Goal: Entertainment & Leisure: Consume media (video, audio)

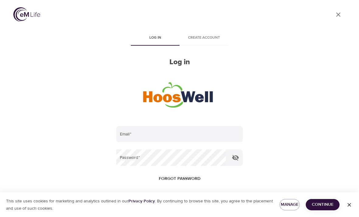
click at [183, 137] on input "email" at bounding box center [179, 134] width 126 height 16
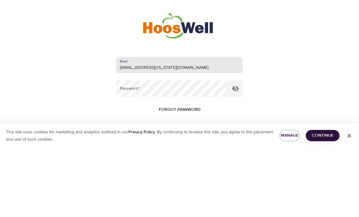
type input "[EMAIL_ADDRESS][US_STATE][DOMAIN_NAME]"
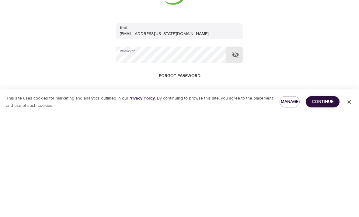
click at [237, 155] on icon "button" at bounding box center [235, 158] width 7 height 6
click at [320, 201] on span "Continue" at bounding box center [322, 205] width 24 height 8
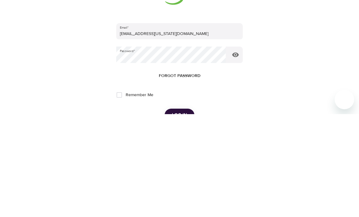
scroll to position [83, 0]
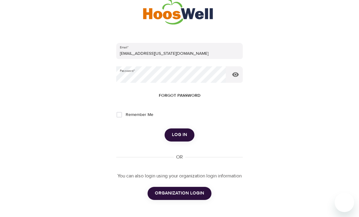
click at [120, 111] on input "Remember Me" at bounding box center [119, 114] width 13 height 13
checkbox input "true"
click at [181, 135] on span "Log in" at bounding box center [179, 135] width 15 height 8
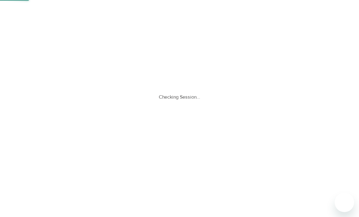
scroll to position [0, 0]
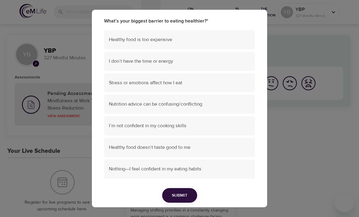
scroll to position [40, 0]
click at [113, 80] on span "Stress or emotions affect how I eat" at bounding box center [179, 83] width 141 height 7
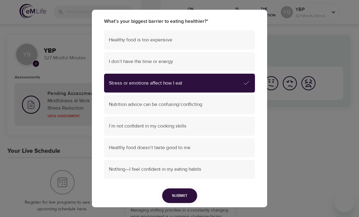
click at [174, 192] on span "Submit" at bounding box center [180, 196] width 16 height 8
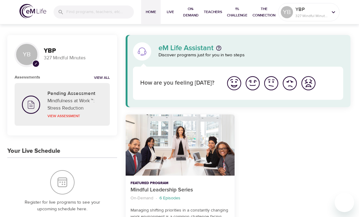
click at [250, 86] on img "I'm feeling good" at bounding box center [252, 83] width 17 height 17
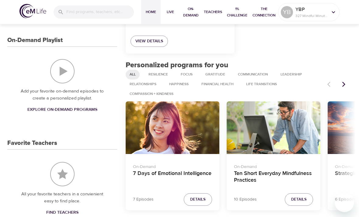
scroll to position [216, 0]
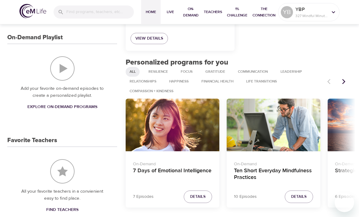
click at [155, 136] on div "7 Days of Emotional Intelligence" at bounding box center [173, 125] width 94 height 53
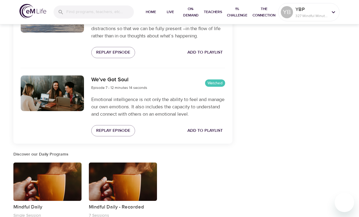
scroll to position [664, 0]
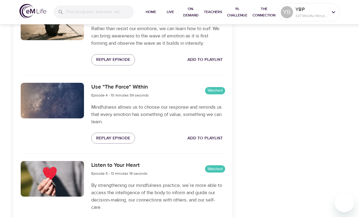
click at [194, 10] on span "On-Demand" at bounding box center [190, 12] width 16 height 13
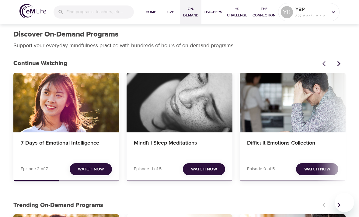
click at [288, 104] on div "Difficult Emotions Collection" at bounding box center [293, 103] width 106 height 60
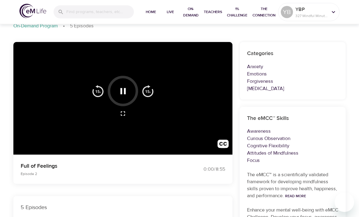
scroll to position [36, 0]
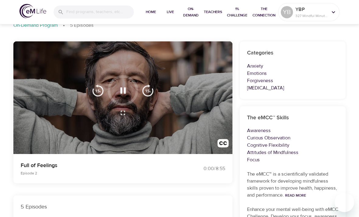
click at [125, 91] on icon "button" at bounding box center [122, 90] width 5 height 6
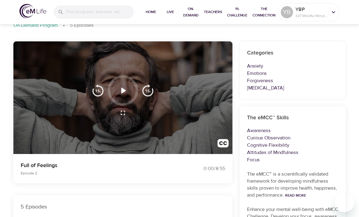
click at [125, 95] on icon "button" at bounding box center [123, 90] width 11 height 11
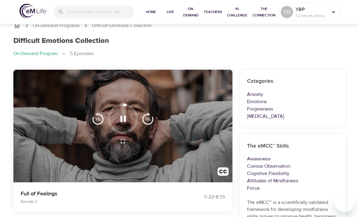
scroll to position [0, 0]
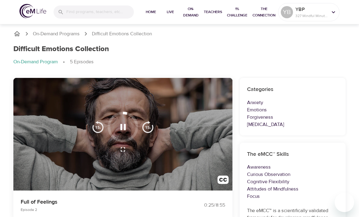
click at [186, 14] on span "On-Demand" at bounding box center [190, 12] width 16 height 13
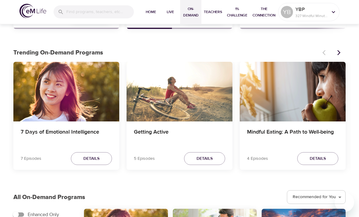
scroll to position [152, 0]
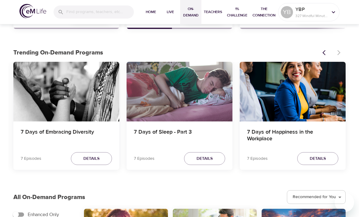
click at [155, 98] on div "7 Days of Sleep - Part 3" at bounding box center [179, 92] width 106 height 60
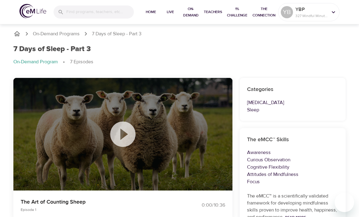
click at [191, 15] on span "On-Demand" at bounding box center [190, 12] width 16 height 13
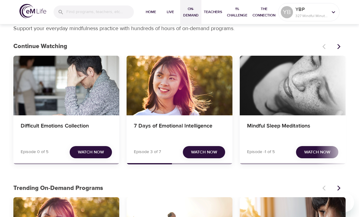
scroll to position [17, 0]
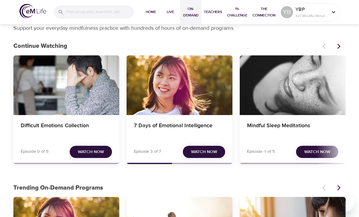
click at [279, 95] on div "Mindful Sleep Meditations" at bounding box center [293, 85] width 106 height 60
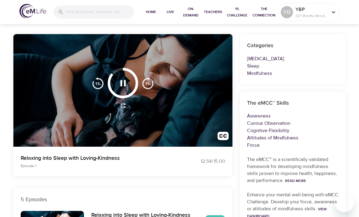
scroll to position [45, 0]
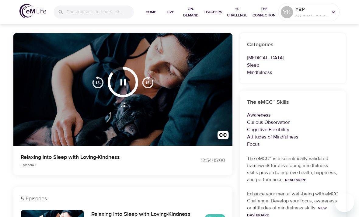
click at [124, 83] on icon "button" at bounding box center [122, 82] width 5 height 6
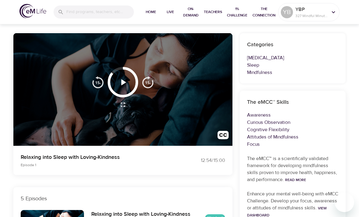
click at [59, 155] on p "Relaxing into Sleep with Loving-Kindness" at bounding box center [96, 157] width 151 height 8
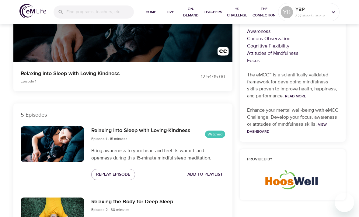
scroll to position [129, 0]
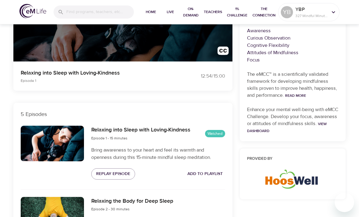
click at [101, 171] on span "Replay Episode" at bounding box center [113, 174] width 34 height 8
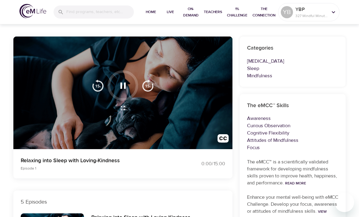
scroll to position [42, 0]
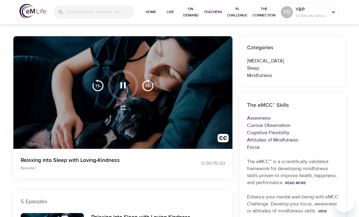
click at [123, 83] on icon "button" at bounding box center [123, 85] width 11 height 11
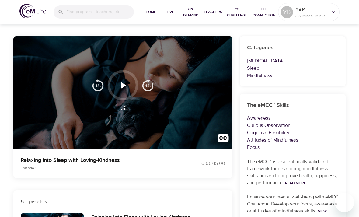
click at [120, 90] on icon "button" at bounding box center [123, 85] width 11 height 11
